Goal: Transaction & Acquisition: Purchase product/service

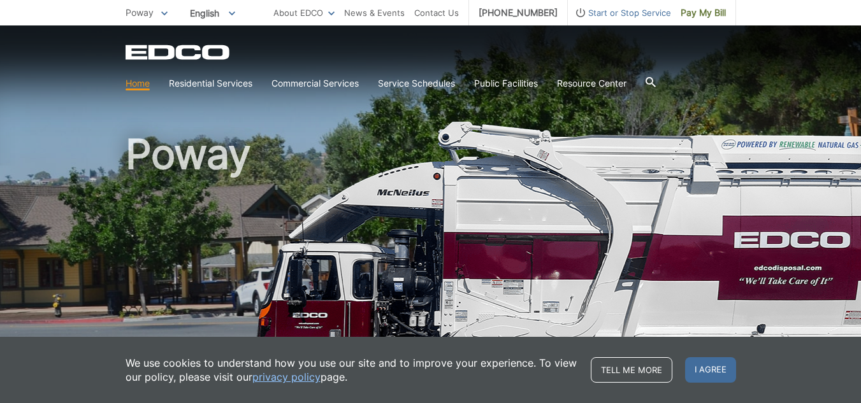
click at [706, 15] on span "Pay My Bill" at bounding box center [702, 13] width 45 height 14
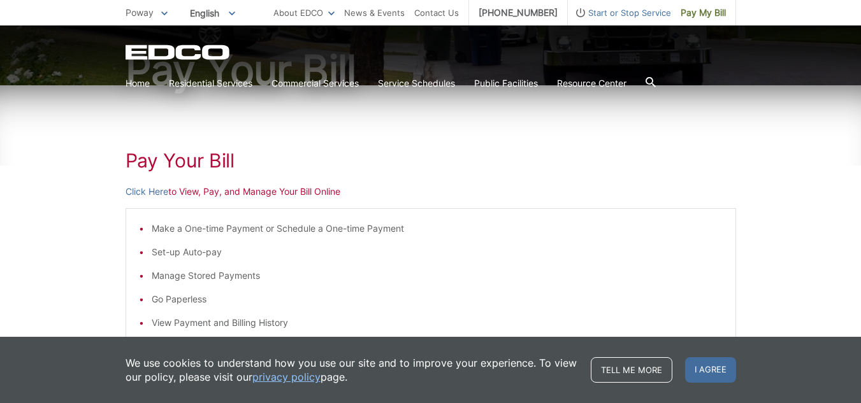
scroll to position [137, 0]
click at [147, 196] on link "Click Here" at bounding box center [146, 192] width 43 height 14
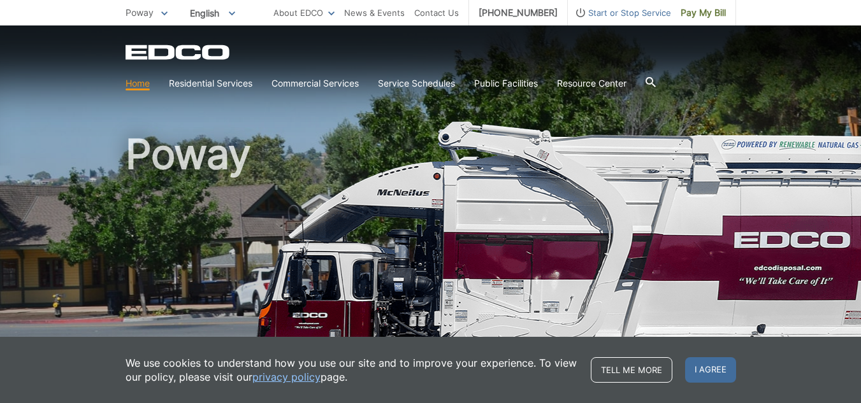
click at [720, 374] on span "I agree" at bounding box center [710, 369] width 51 height 25
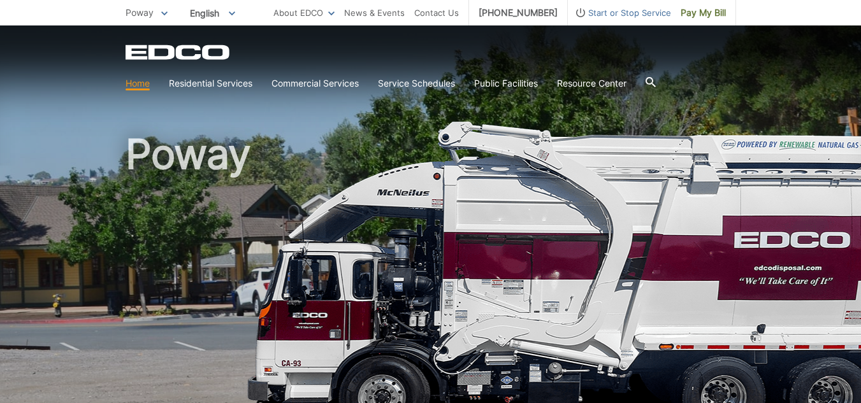
scroll to position [352, 0]
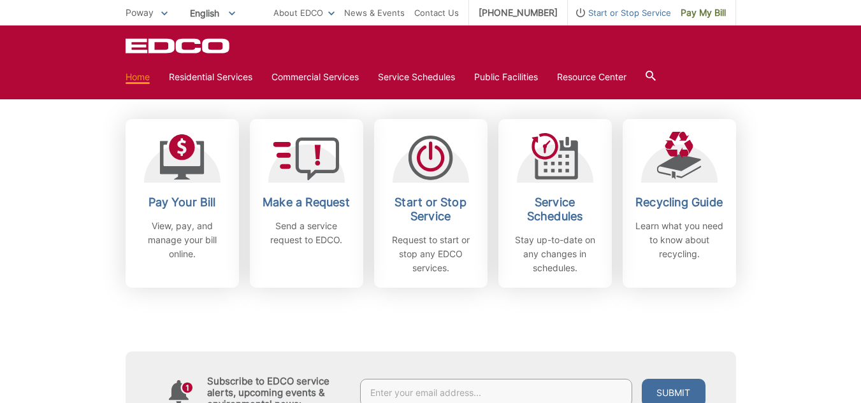
click at [710, 15] on span "Pay My Bill" at bounding box center [702, 13] width 45 height 14
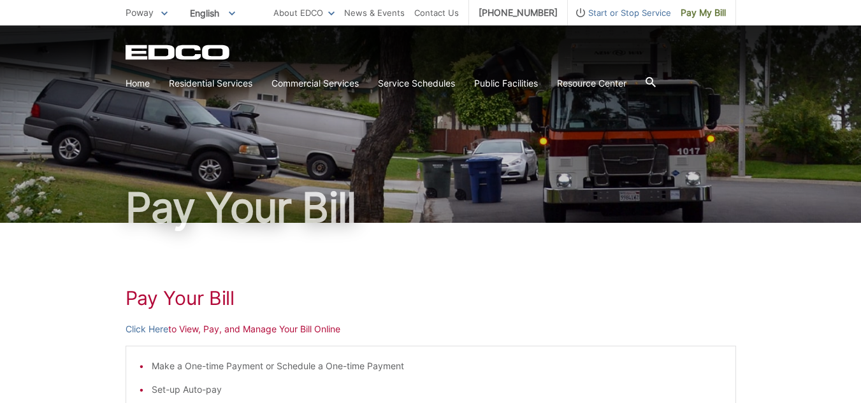
click at [133, 329] on link "Click Here" at bounding box center [146, 329] width 43 height 14
